Goal: Check status: Check status

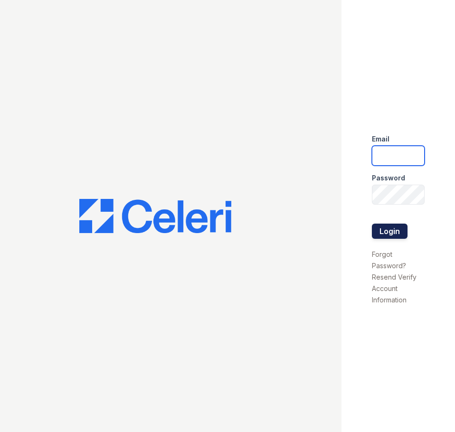
type input "springparc1@cafmanagement.com"
click at [398, 231] on button "Login" at bounding box center [390, 231] width 36 height 15
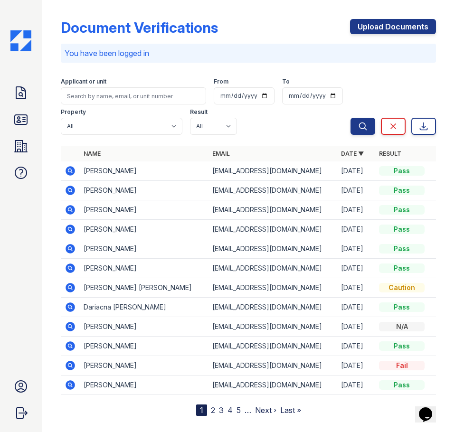
click at [9, 128] on div "Doc Verifications ID Verifications Properties FAQ Spring Parc Leasing CAF Manag…" at bounding box center [21, 216] width 42 height 432
click at [21, 123] on icon at bounding box center [20, 119] width 15 height 15
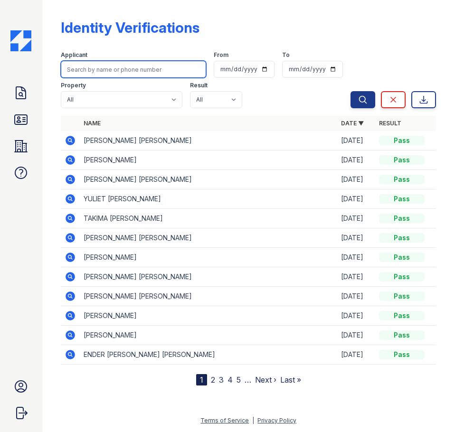
click at [146, 66] on input "search" at bounding box center [133, 69] width 145 height 17
type input "Mariah"
click at [350, 91] on button "Search" at bounding box center [362, 99] width 25 height 17
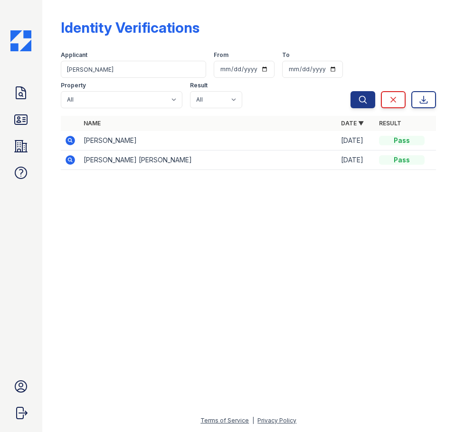
click at [73, 143] on icon at bounding box center [70, 140] width 9 height 9
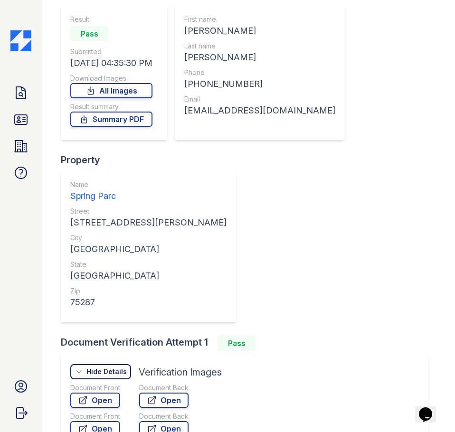
scroll to position [212, 0]
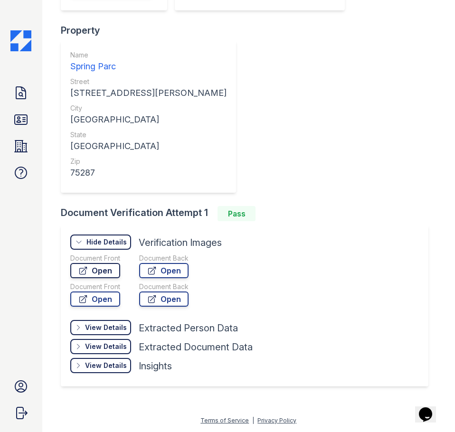
click at [116, 270] on link "Open" at bounding box center [95, 270] width 50 height 15
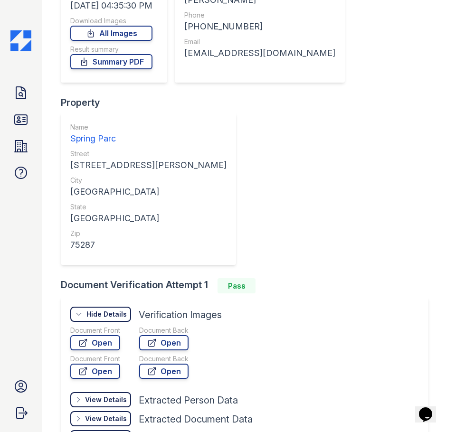
scroll to position [69, 0]
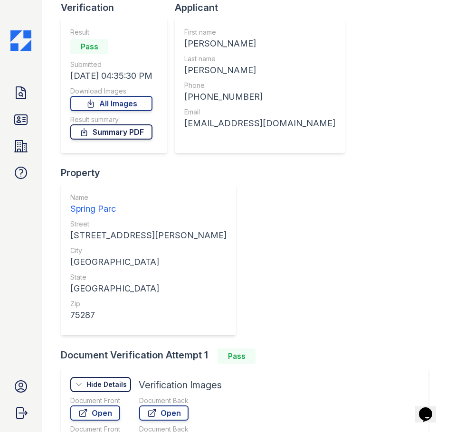
click at [108, 131] on link "Summary PDF" at bounding box center [111, 131] width 82 height 15
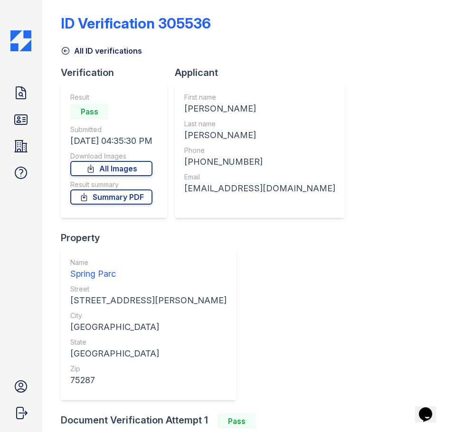
scroll to position [0, 0]
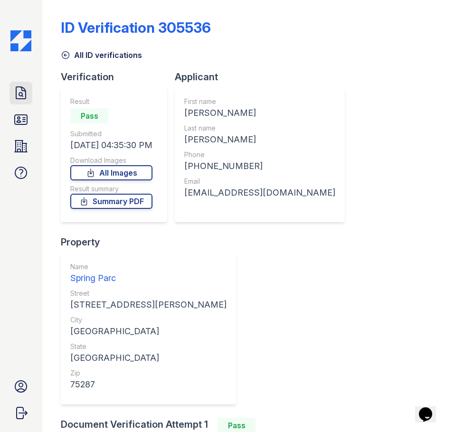
click at [16, 97] on icon at bounding box center [20, 92] width 15 height 15
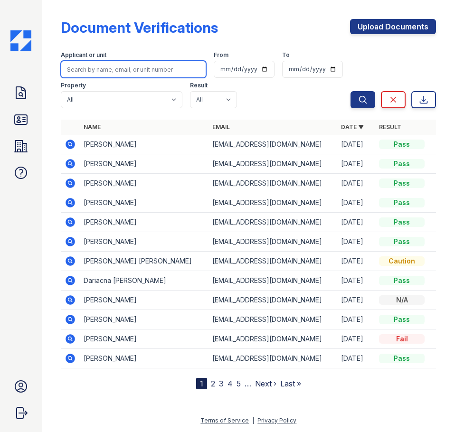
click at [126, 67] on input "search" at bounding box center [133, 69] width 145 height 17
type input "Mariah"
click at [350, 91] on button "Search" at bounding box center [362, 99] width 25 height 17
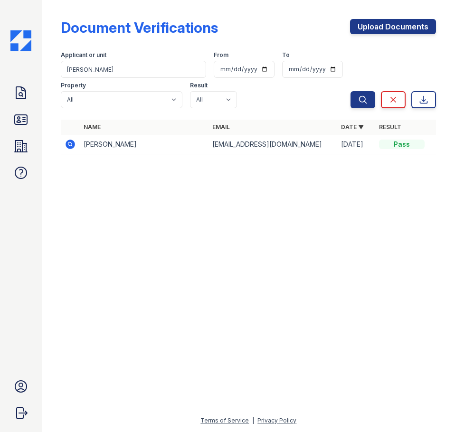
click at [72, 143] on icon at bounding box center [70, 144] width 11 height 11
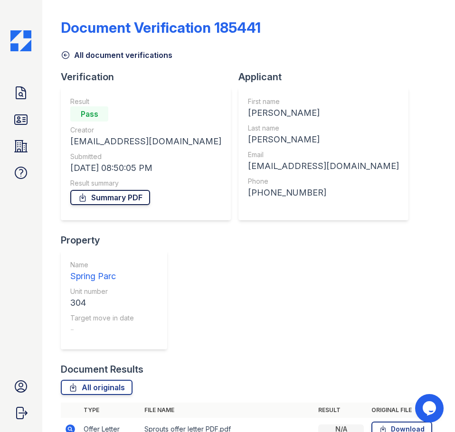
click at [107, 197] on link "Summary PDF" at bounding box center [110, 197] width 80 height 15
click at [28, 88] on icon at bounding box center [20, 92] width 15 height 15
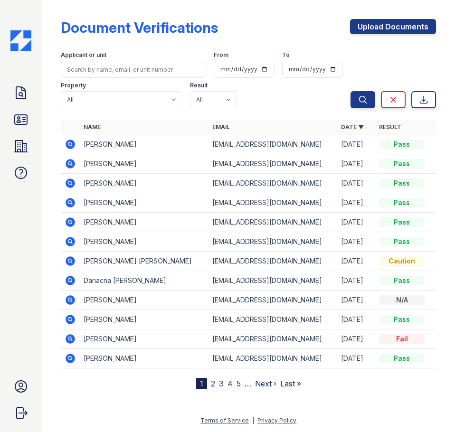
click at [71, 162] on icon at bounding box center [70, 163] width 11 height 11
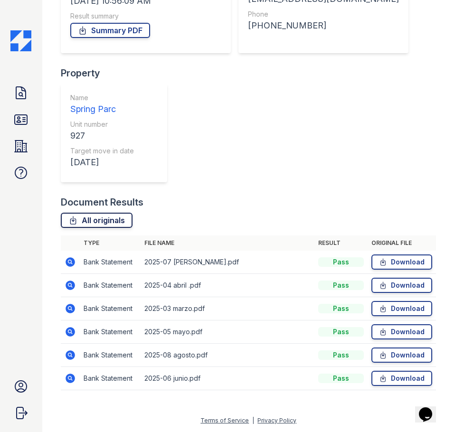
click at [94, 220] on link "All originals" at bounding box center [97, 220] width 72 height 15
click at [123, 30] on link "Summary PDF" at bounding box center [110, 30] width 80 height 15
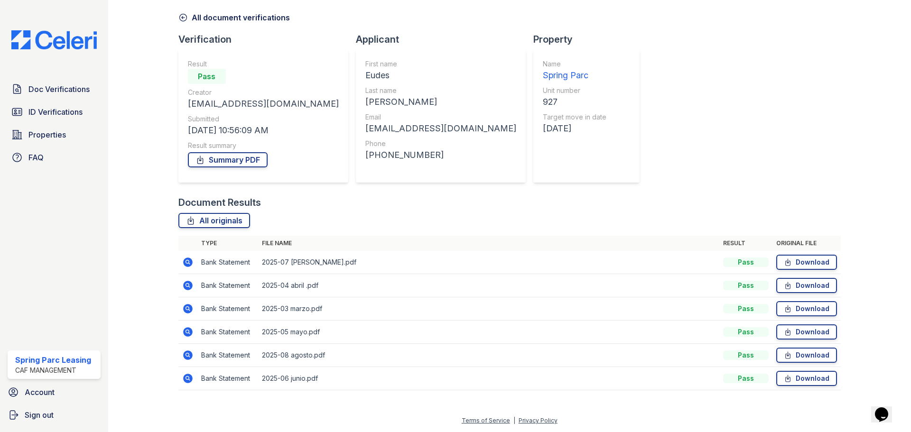
scroll to position [38, 0]
